Goal: Check status: Check status

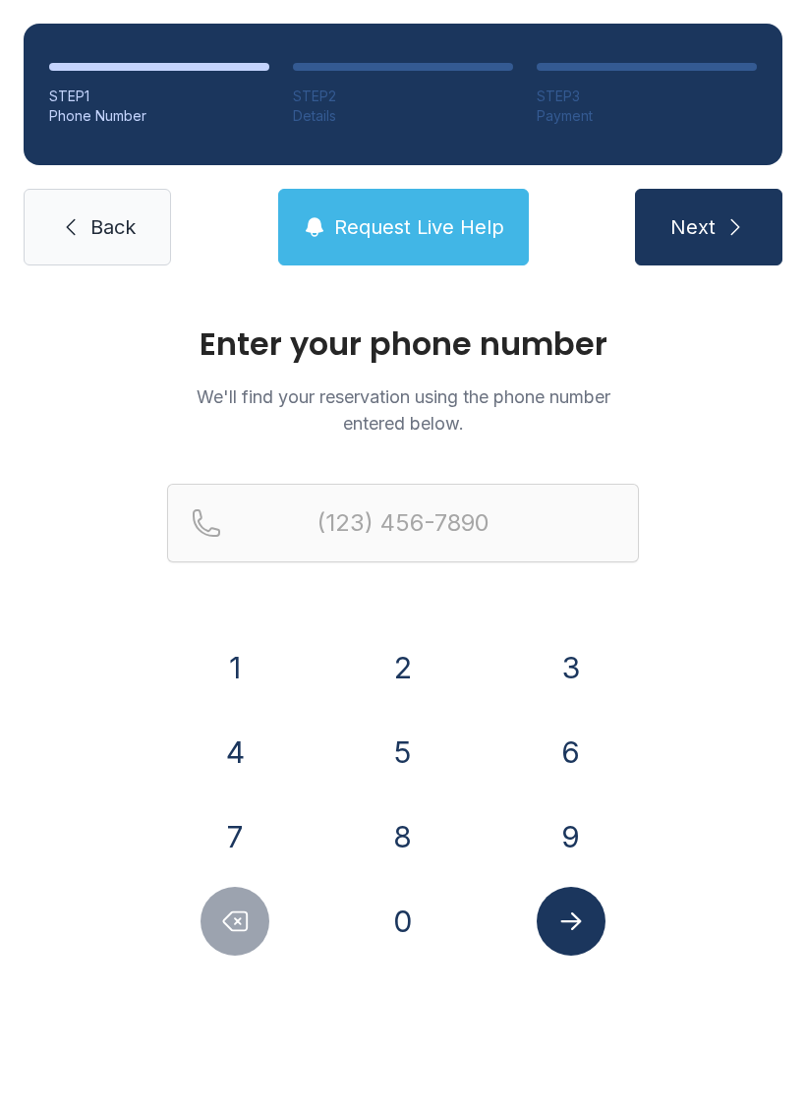
click at [414, 829] on button "8" at bounding box center [403, 836] width 69 height 69
click at [576, 673] on button "3" at bounding box center [571, 667] width 69 height 69
click at [403, 674] on button "2" at bounding box center [403, 667] width 69 height 69
click at [407, 666] on button "2" at bounding box center [403, 667] width 69 height 69
click at [571, 671] on button "3" at bounding box center [571, 667] width 69 height 69
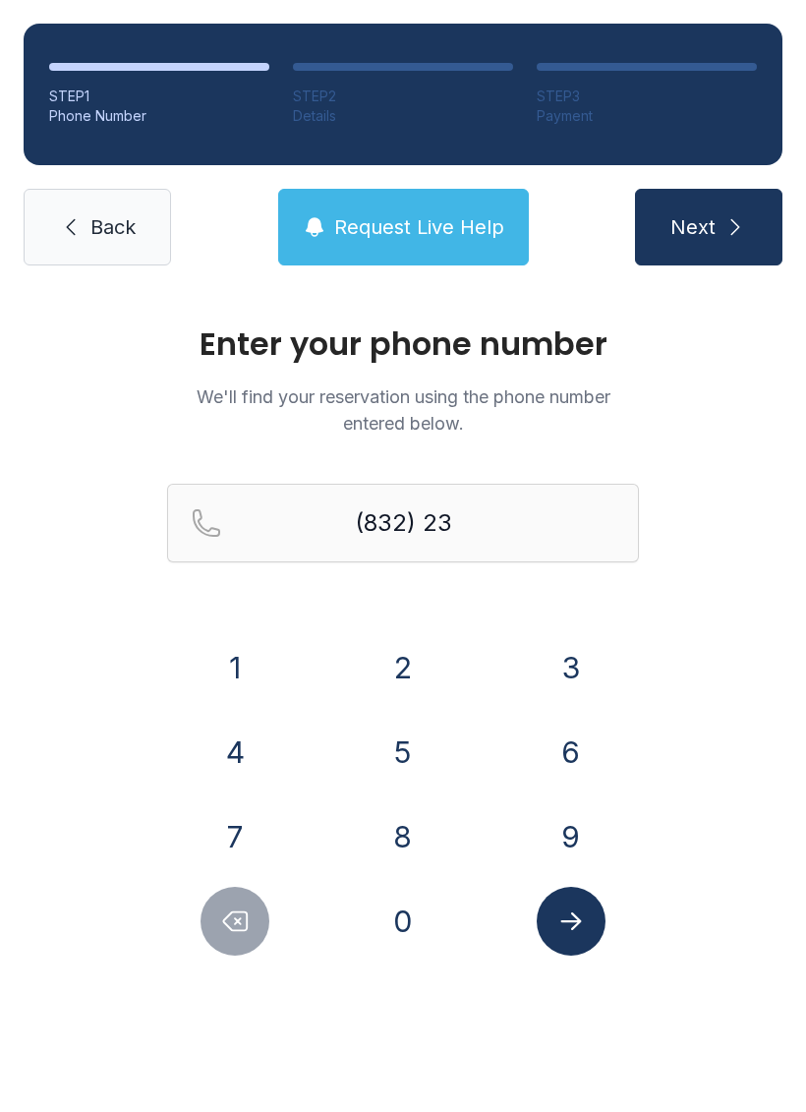
click at [573, 756] on button "6" at bounding box center [571, 752] width 69 height 69
click at [572, 756] on button "6" at bounding box center [571, 752] width 69 height 69
click at [401, 752] on button "5" at bounding box center [403, 752] width 69 height 69
click at [559, 750] on button "6" at bounding box center [571, 752] width 69 height 69
click at [416, 824] on button "8" at bounding box center [403, 836] width 69 height 69
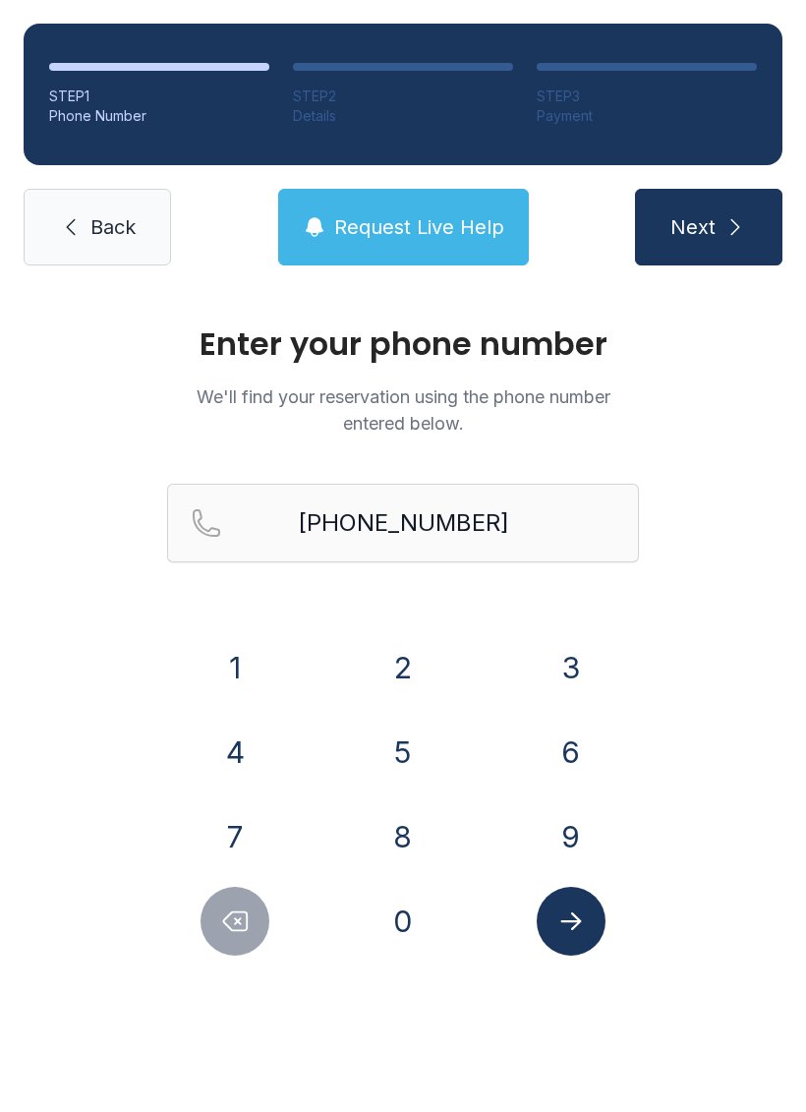
click at [579, 922] on icon "Submit lookup form" at bounding box center [570, 921] width 21 height 18
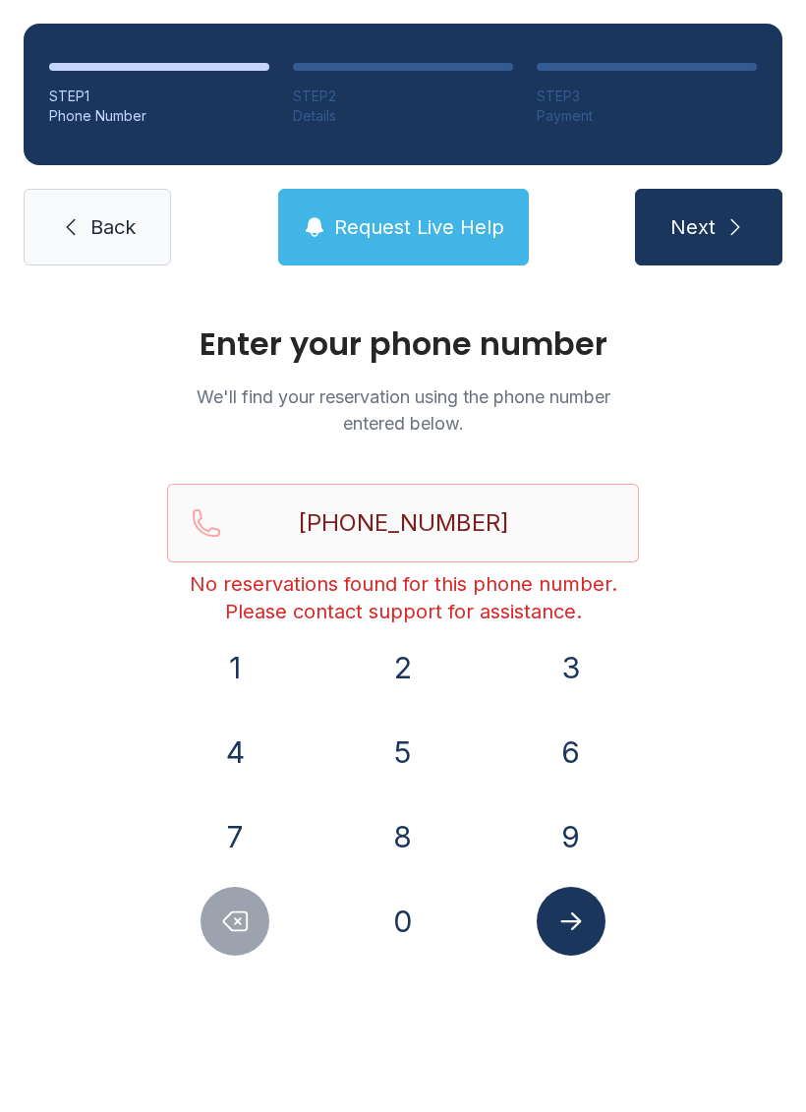
click at [230, 914] on icon "Delete number" at bounding box center [236, 921] width 24 height 19
click at [230, 913] on icon "Delete number" at bounding box center [236, 921] width 24 height 19
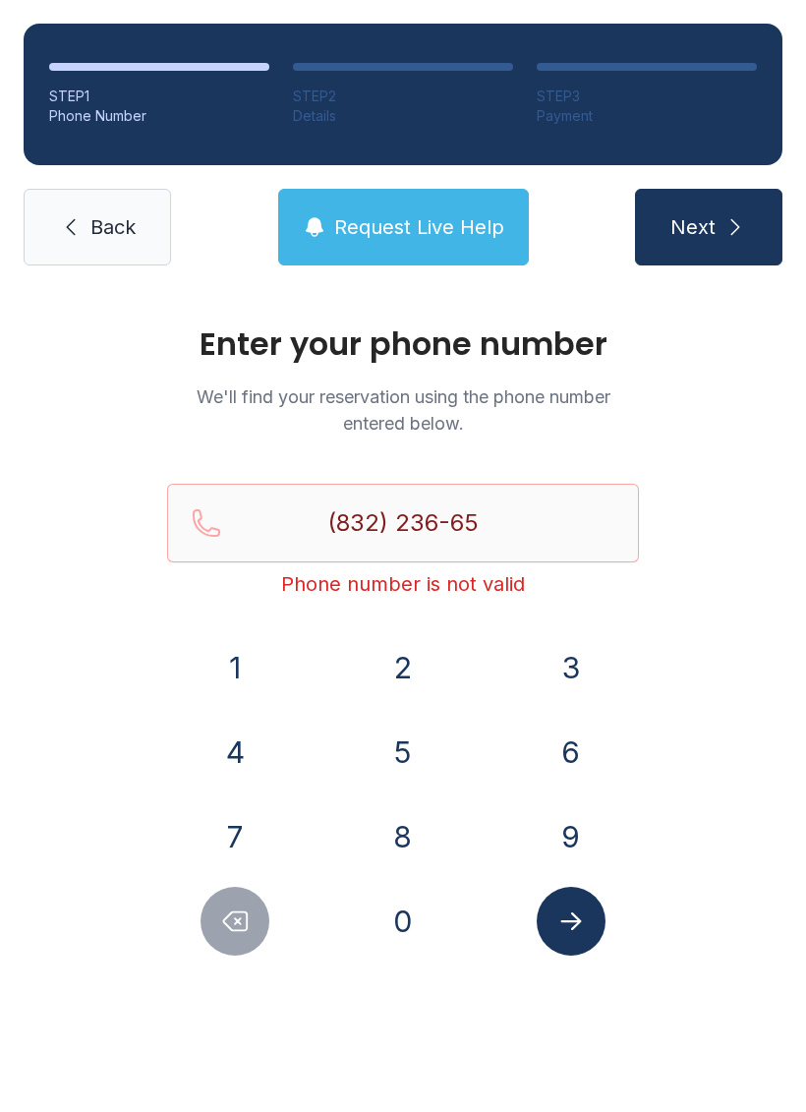
click at [240, 902] on button "Delete number" at bounding box center [235, 921] width 69 height 69
click at [237, 895] on button "Delete number" at bounding box center [235, 921] width 69 height 69
click at [237, 898] on button "Delete number" at bounding box center [235, 921] width 69 height 69
click at [236, 897] on button "Delete number" at bounding box center [235, 921] width 69 height 69
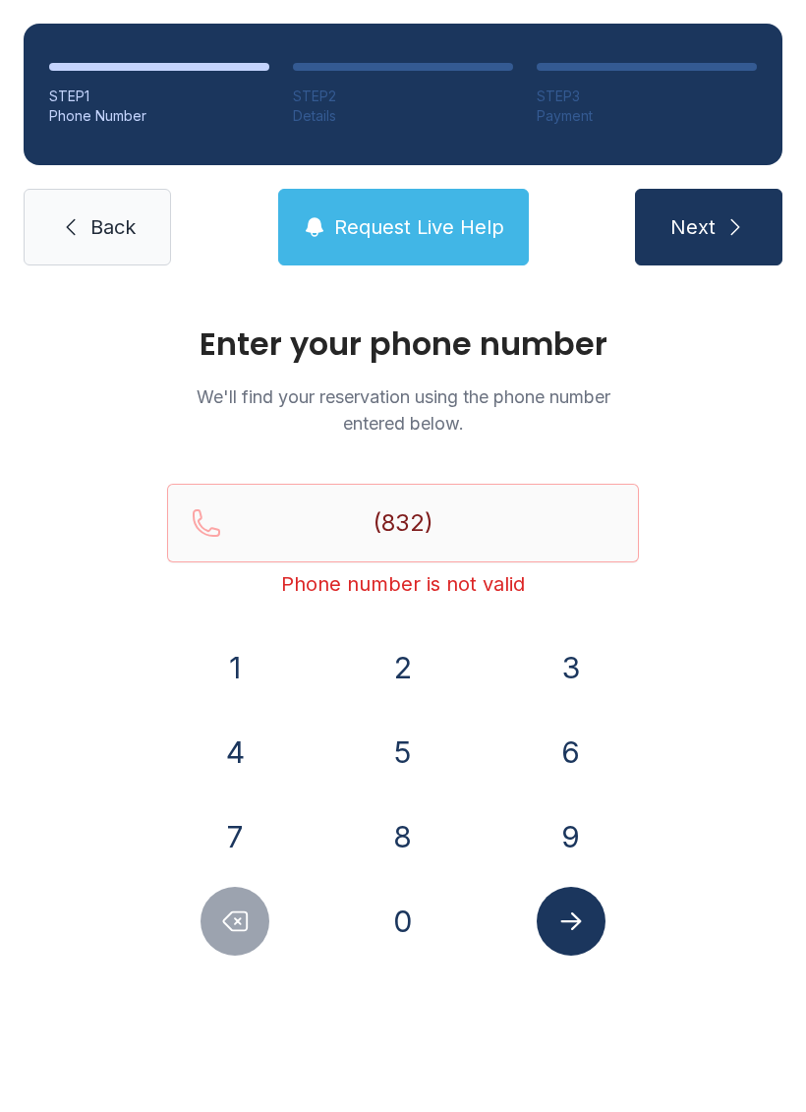
click at [236, 900] on button "Delete number" at bounding box center [235, 921] width 69 height 69
click at [236, 899] on button "Delete number" at bounding box center [235, 921] width 69 height 69
type input "(8"
click at [238, 901] on button "Delete number" at bounding box center [235, 921] width 69 height 69
click at [237, 900] on button "Delete number" at bounding box center [235, 921] width 69 height 69
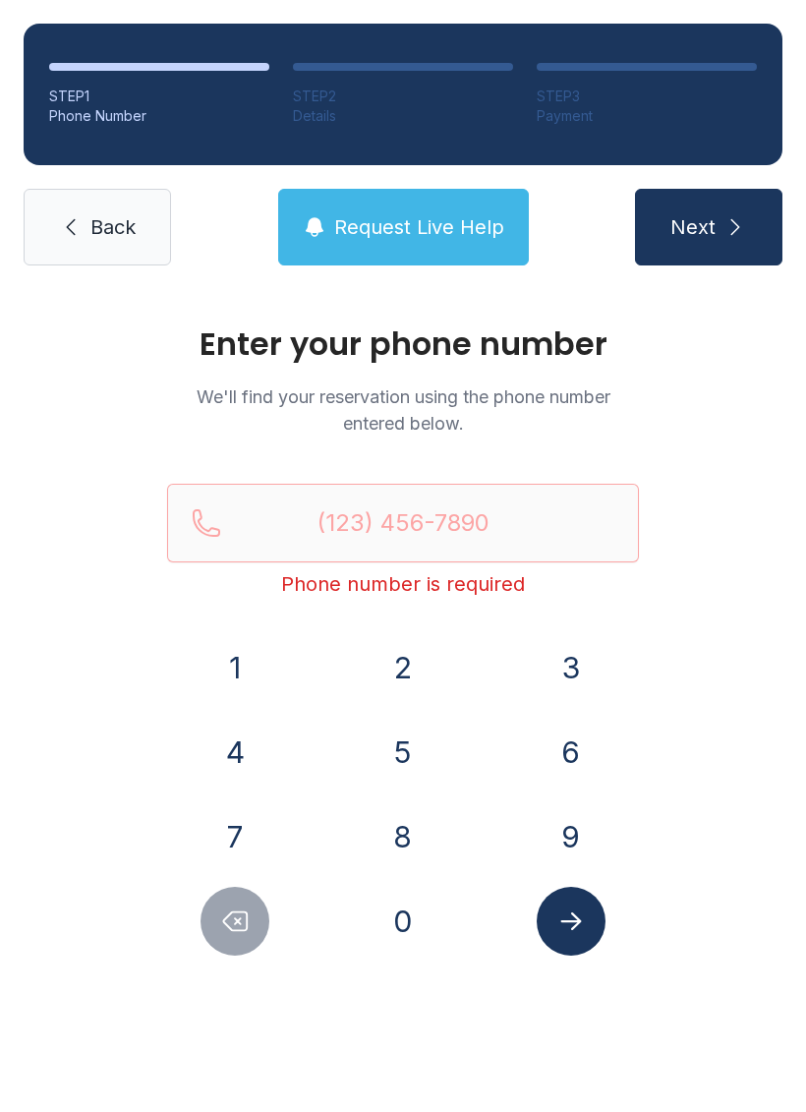
click at [407, 653] on button "2" at bounding box center [403, 667] width 69 height 69
click at [402, 817] on button "8" at bounding box center [403, 836] width 69 height 69
click at [580, 925] on icon "Submit lookup form" at bounding box center [570, 920] width 29 height 29
click at [727, 710] on div "Enter your phone number We'll find your reservation using the phone number ente…" at bounding box center [403, 661] width 806 height 745
click at [242, 930] on icon "Delete number" at bounding box center [236, 921] width 24 height 19
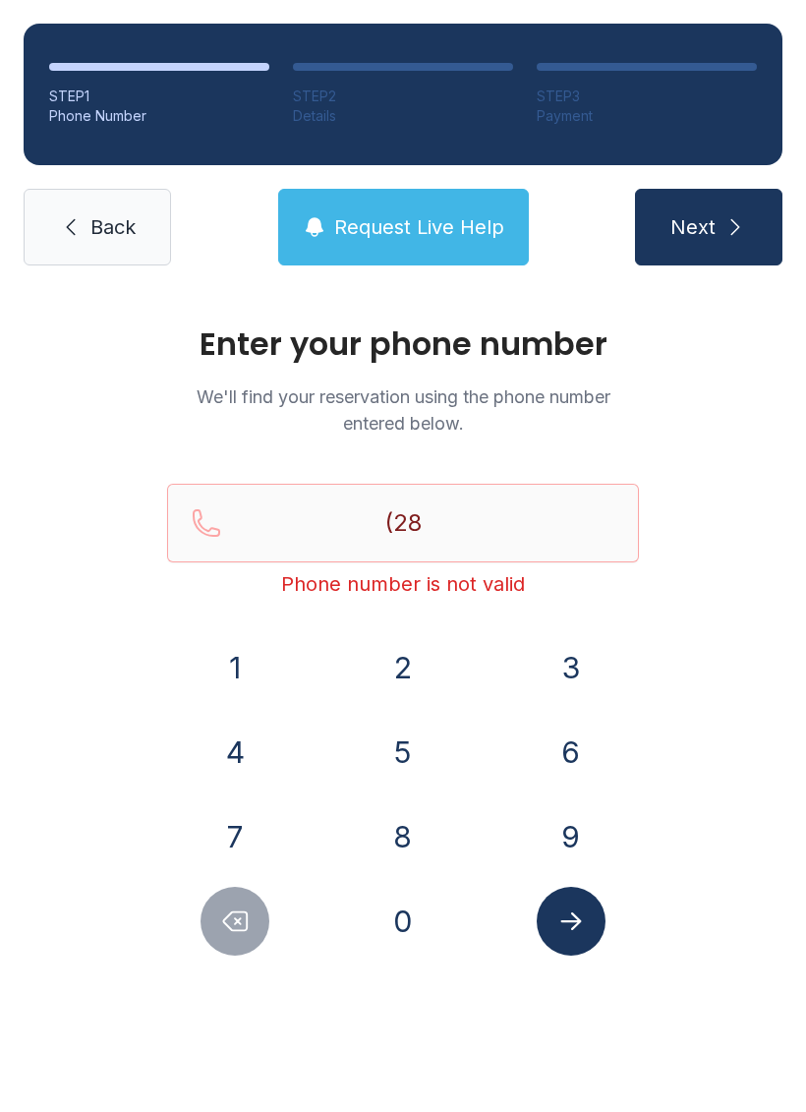
type input "(2"
click at [241, 930] on icon "Delete number" at bounding box center [236, 921] width 24 height 19
click at [242, 929] on icon "Delete number" at bounding box center [234, 920] width 29 height 29
click at [406, 840] on button "8" at bounding box center [403, 836] width 69 height 69
click at [570, 695] on button "3" at bounding box center [571, 667] width 69 height 69
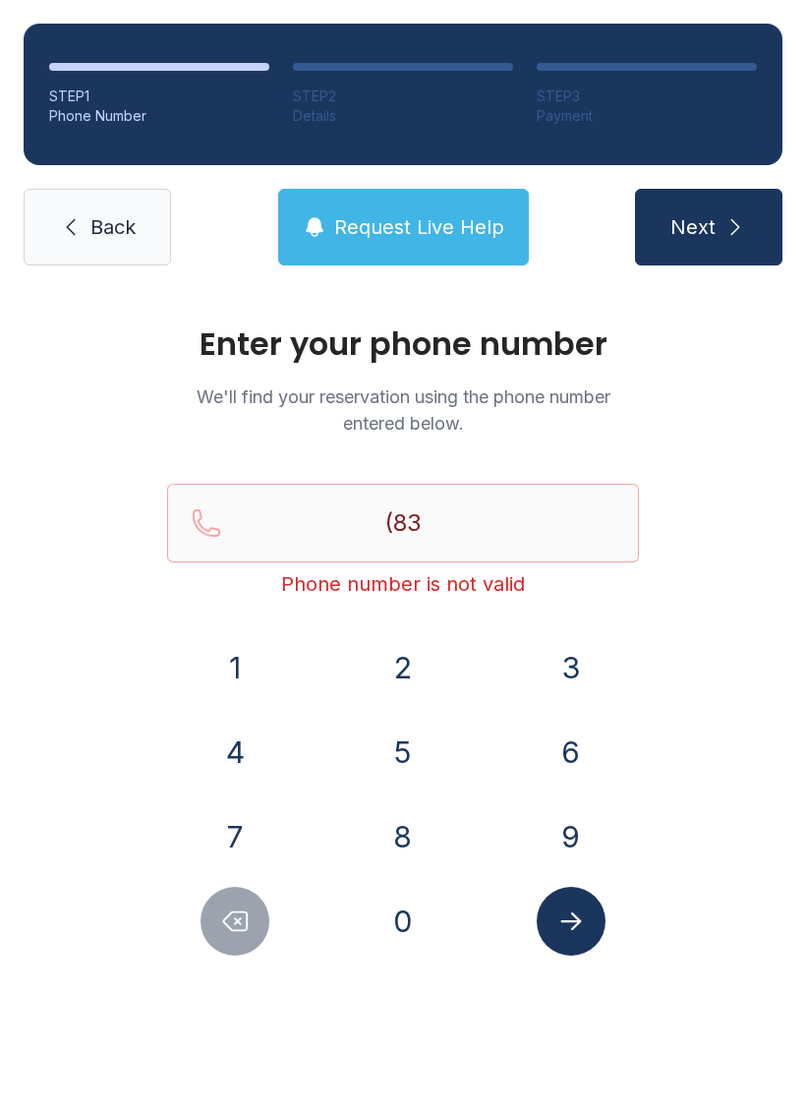
click at [405, 677] on button "2" at bounding box center [403, 667] width 69 height 69
click at [574, 839] on button "9" at bounding box center [571, 836] width 69 height 69
click at [399, 827] on button "8" at bounding box center [403, 836] width 69 height 69
click at [406, 918] on button "0" at bounding box center [403, 921] width 69 height 69
click at [559, 650] on button "3" at bounding box center [571, 667] width 69 height 69
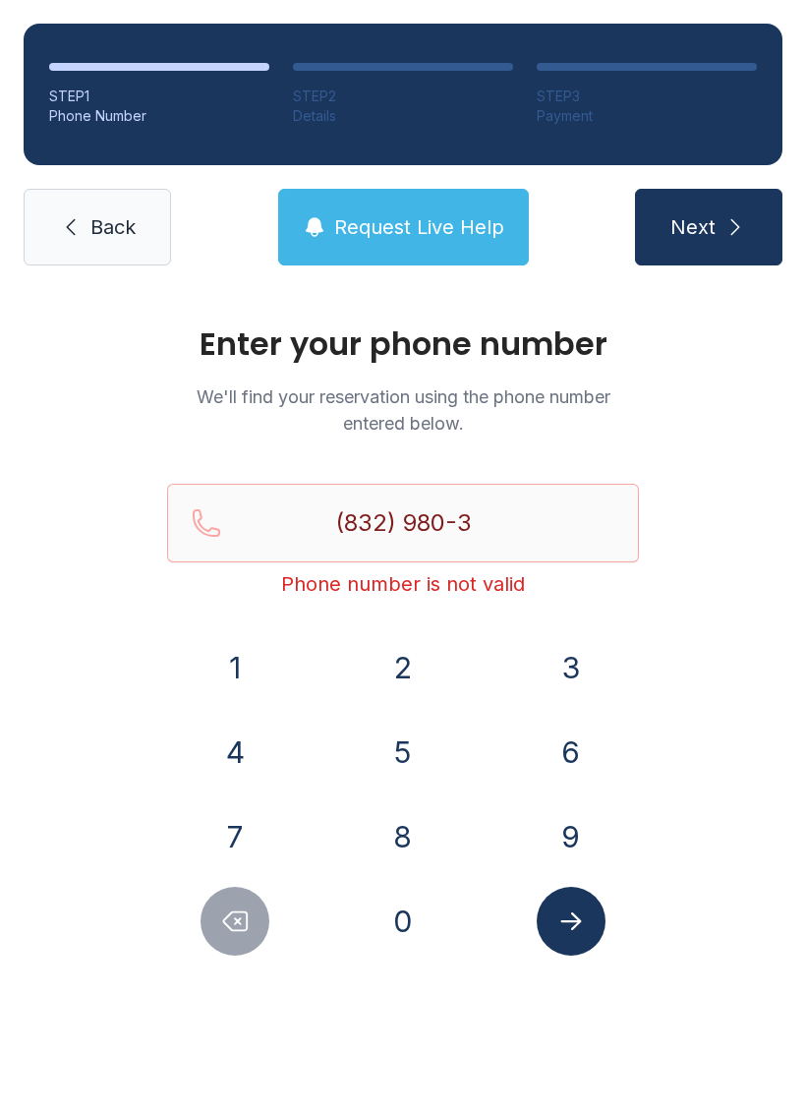
click at [249, 833] on button "7" at bounding box center [235, 836] width 69 height 69
click at [399, 665] on button "2" at bounding box center [403, 667] width 69 height 69
click at [412, 739] on button "5" at bounding box center [403, 752] width 69 height 69
type input "[PHONE_NUMBER]"
click at [585, 931] on icon "Submit lookup form" at bounding box center [570, 920] width 29 height 29
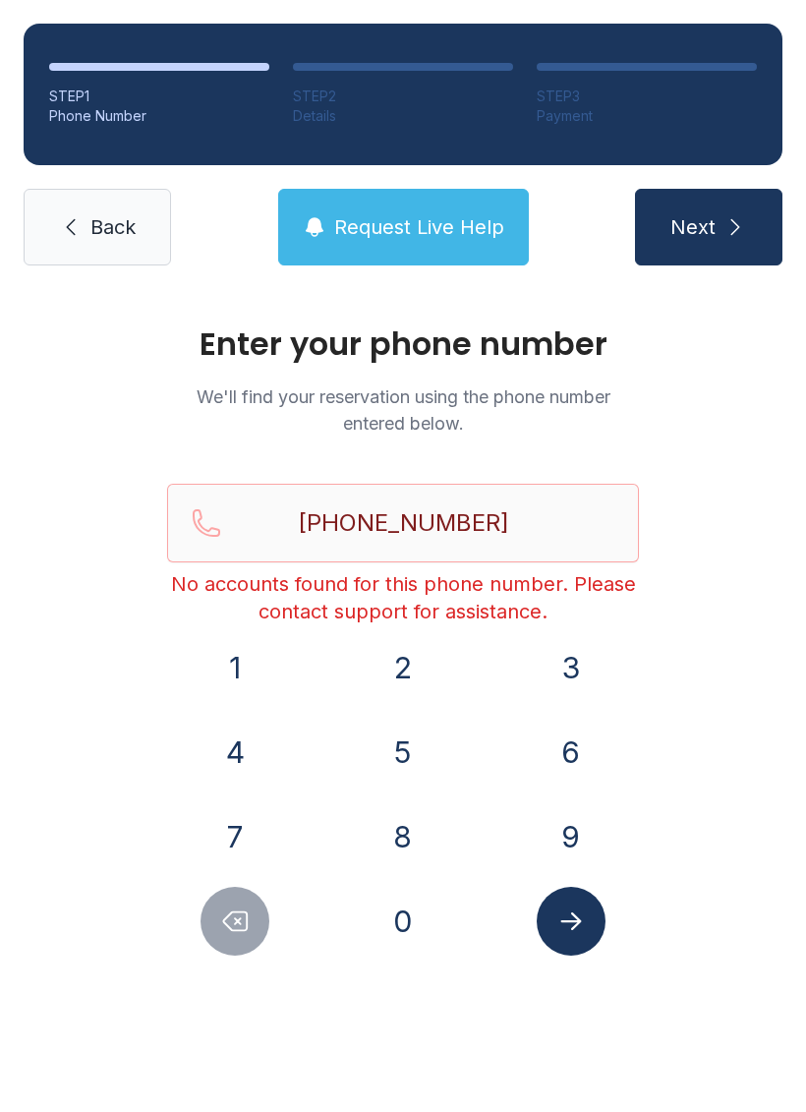
click at [68, 230] on icon at bounding box center [71, 227] width 24 height 24
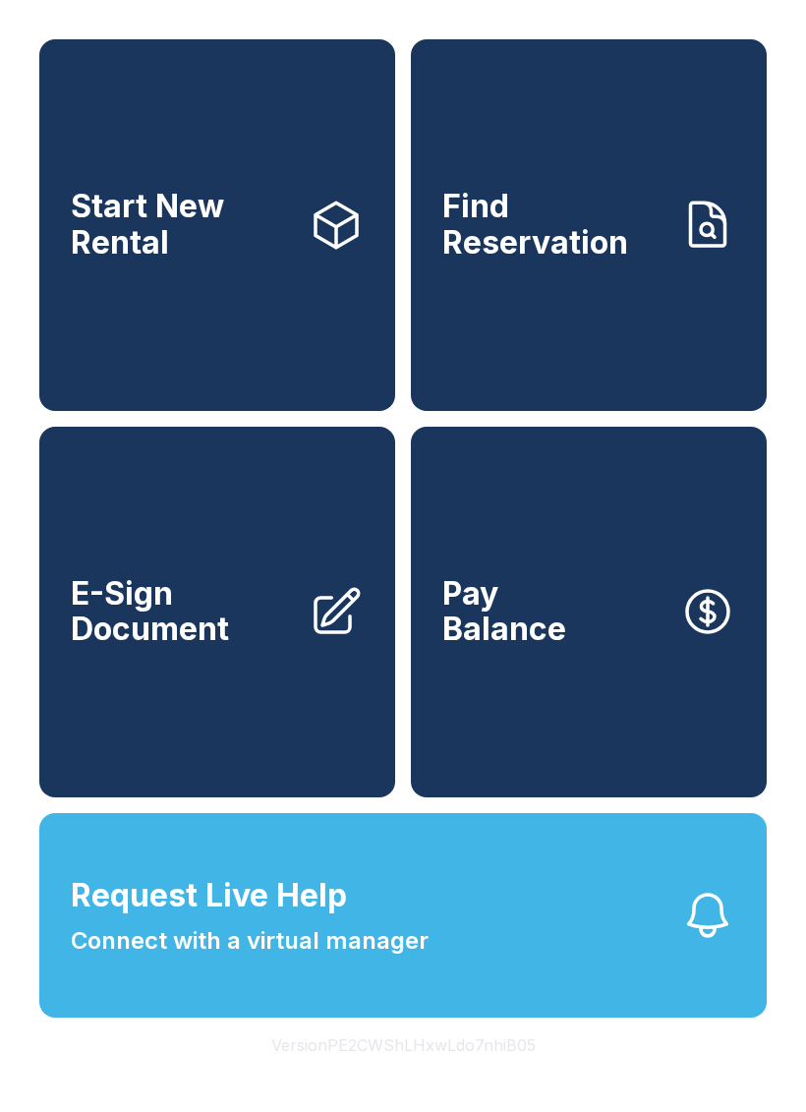
click at [549, 302] on link "Find Reservation" at bounding box center [589, 225] width 356 height 372
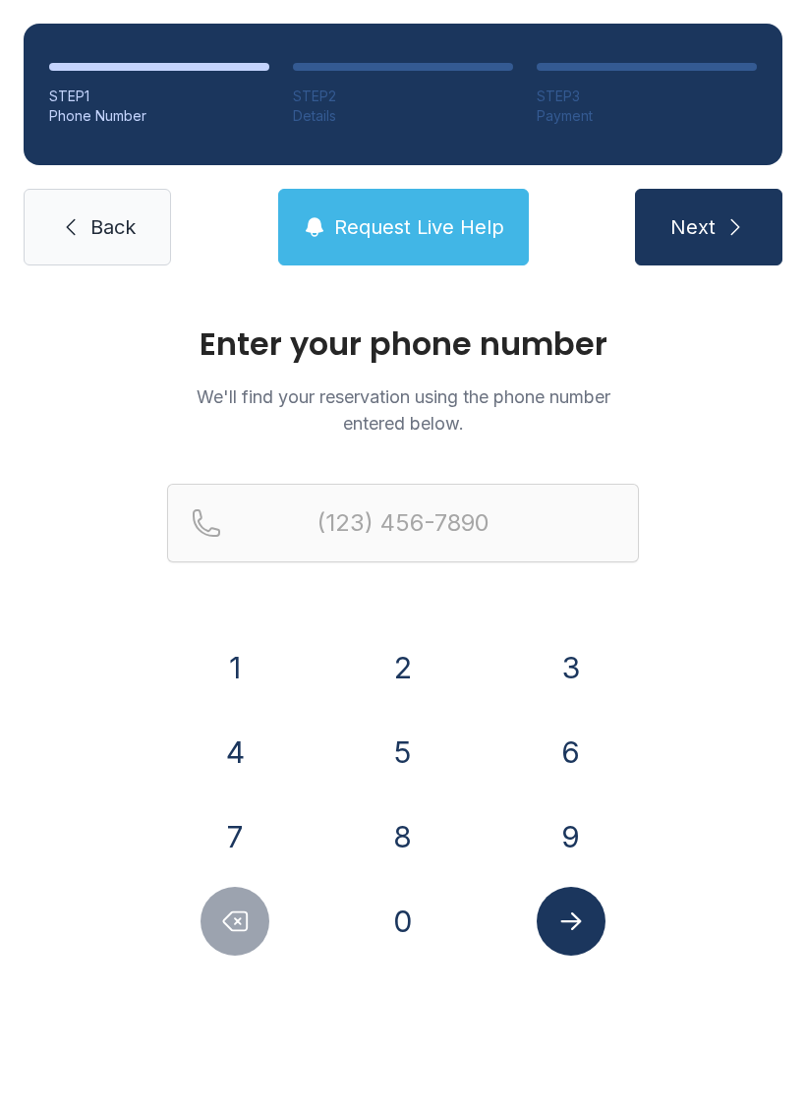
click at [104, 200] on link "Back" at bounding box center [97, 227] width 147 height 77
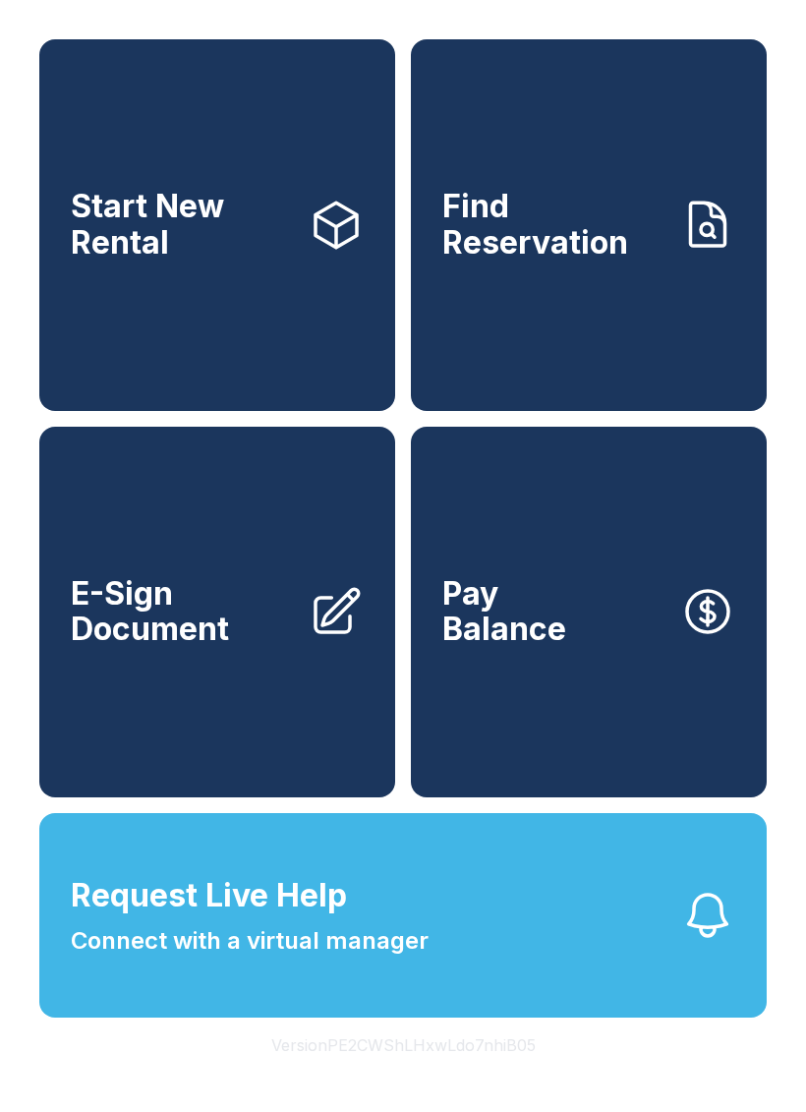
click at [530, 991] on button "Request Live Help Connect with a virtual manager" at bounding box center [402, 915] width 727 height 204
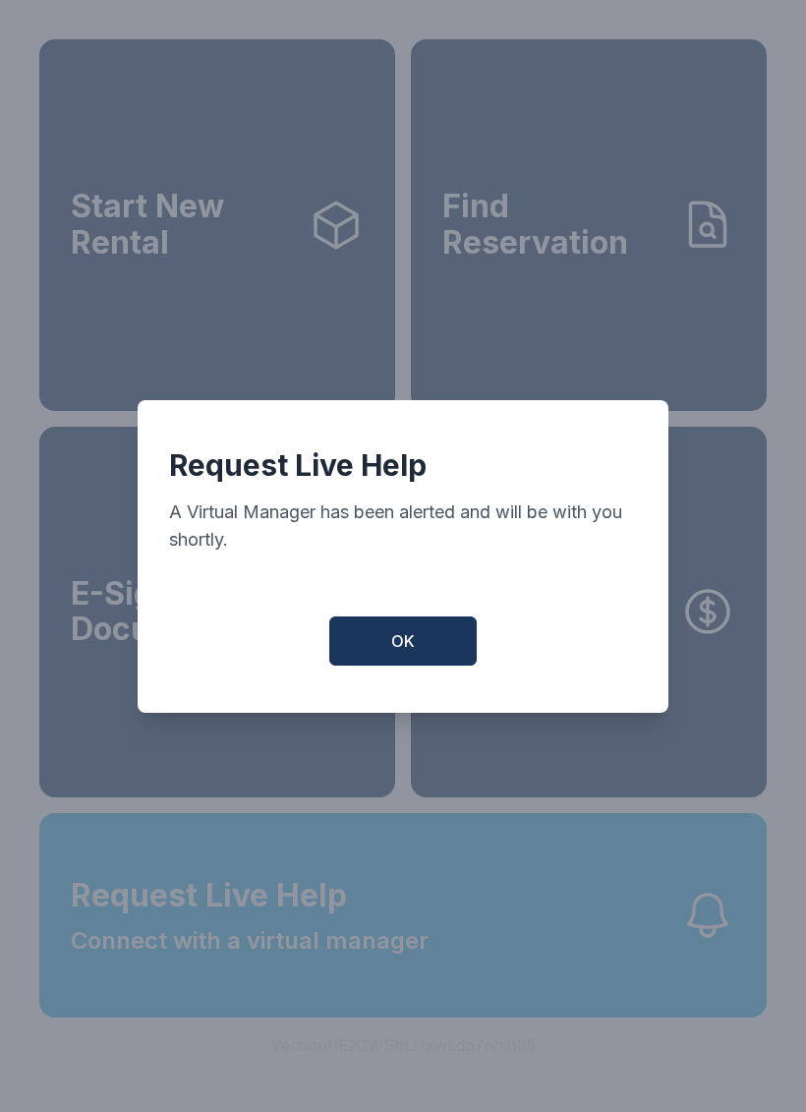
click at [428, 653] on button "OK" at bounding box center [402, 640] width 147 height 49
